Goal: Find specific page/section: Find specific page/section

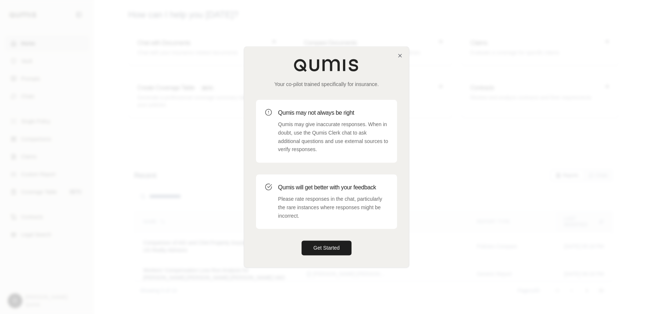
click at [166, 172] on div at bounding box center [326, 157] width 653 height 314
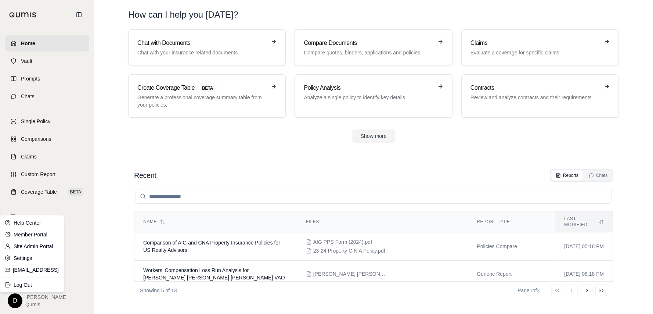
click at [17, 303] on html "Home Vault Prompts Chats Single Policy Comparisons Claims Custom Report Coverag…" at bounding box center [326, 157] width 653 height 314
click at [168, 115] on html "Home Vault Prompts Chats Single Policy Comparisons Claims Custom Report Coverag…" at bounding box center [326, 157] width 653 height 314
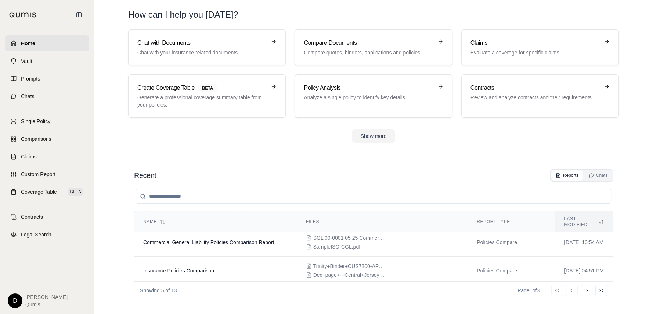
scroll to position [65, 0]
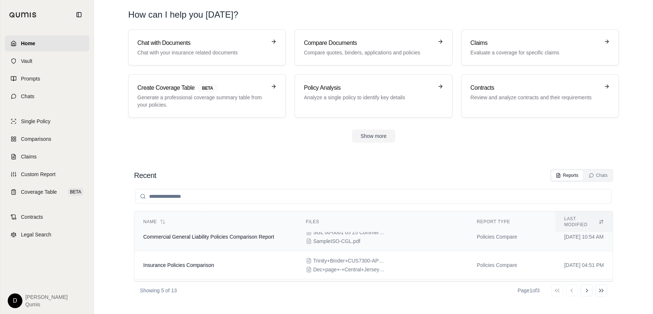
click at [217, 235] on td "Commercial General Liability Policies Comparison Report" at bounding box center [215, 237] width 163 height 28
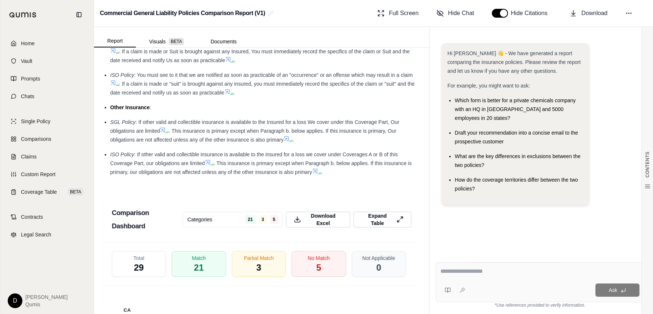
scroll to position [1662, 0]
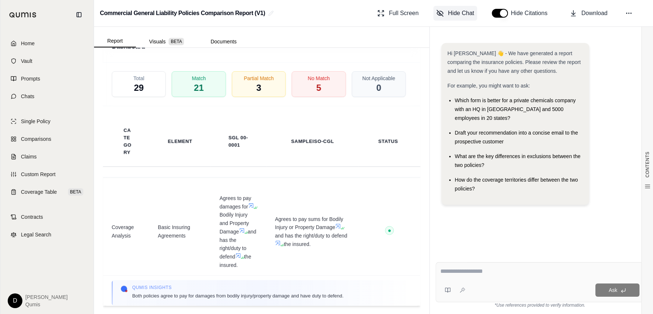
click at [444, 13] on button "Hide Chat" at bounding box center [455, 13] width 44 height 15
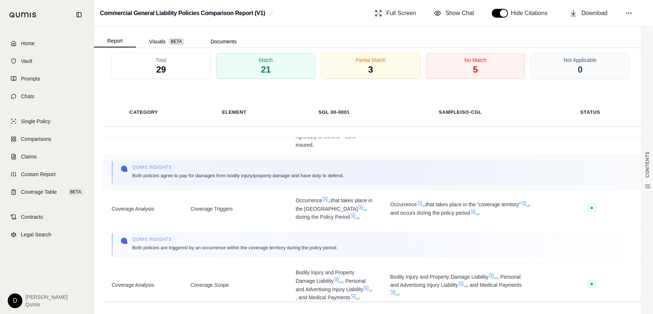
scroll to position [0, 0]
